Goal: Contribute content

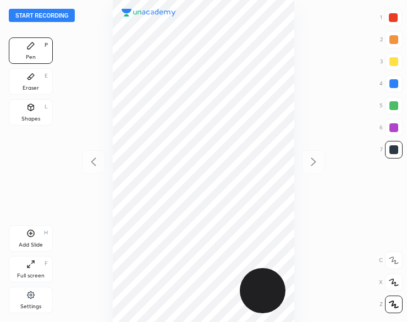
scroll to position [322, 231]
click at [67, 13] on button "Start recording" at bounding box center [42, 15] width 66 height 13
click at [397, 126] on div at bounding box center [394, 127] width 9 height 9
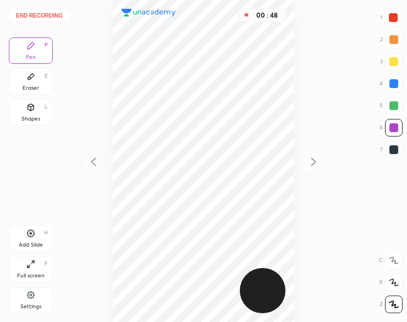
click at [26, 75] on div "Eraser E" at bounding box center [31, 81] width 44 height 26
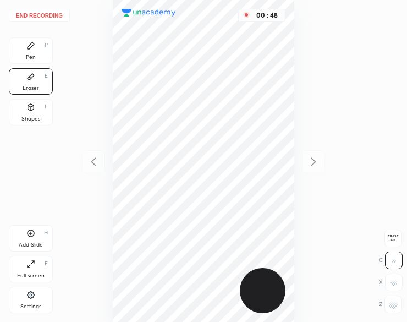
click at [391, 307] on rect at bounding box center [391, 307] width 1 height 1
click at [21, 43] on div "Pen P" at bounding box center [31, 50] width 44 height 26
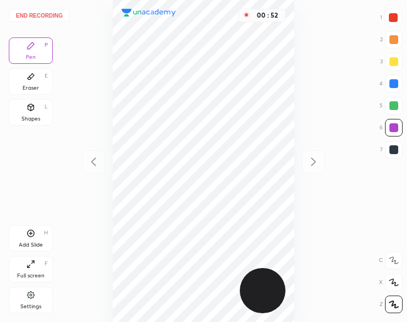
click at [25, 46] on div "Pen P" at bounding box center [31, 50] width 44 height 26
click at [396, 150] on div at bounding box center [394, 149] width 9 height 9
click at [395, 151] on div at bounding box center [394, 149] width 9 height 9
click at [25, 236] on div "Add Slide H" at bounding box center [31, 238] width 44 height 26
click at [46, 16] on button "End recording" at bounding box center [39, 15] width 61 height 13
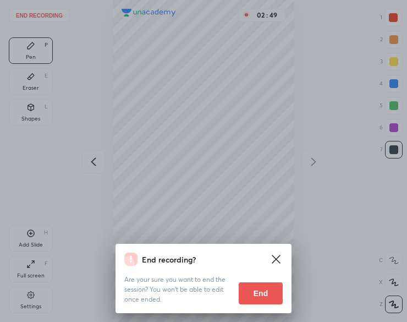
click at [259, 295] on button "End" at bounding box center [261, 293] width 44 height 22
